Goal: Register for event/course

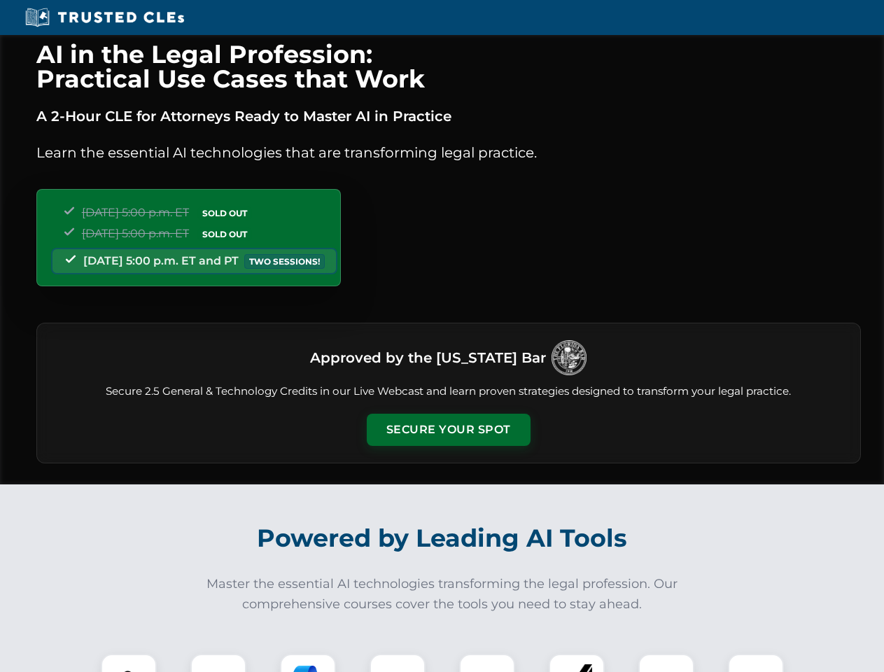
click at [448, 430] on button "Secure Your Spot" at bounding box center [449, 429] width 164 height 32
click at [129, 663] on img at bounding box center [128, 681] width 41 height 41
click at [218, 663] on div at bounding box center [218, 681] width 56 height 56
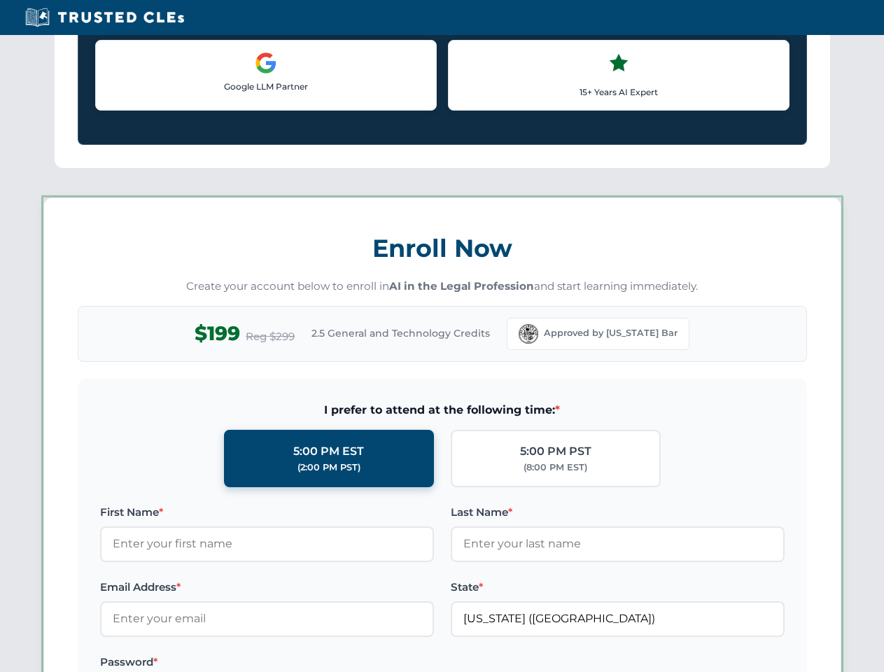
click at [397, 663] on label "Password *" at bounding box center [267, 661] width 334 height 17
